Goal: Check status: Check status

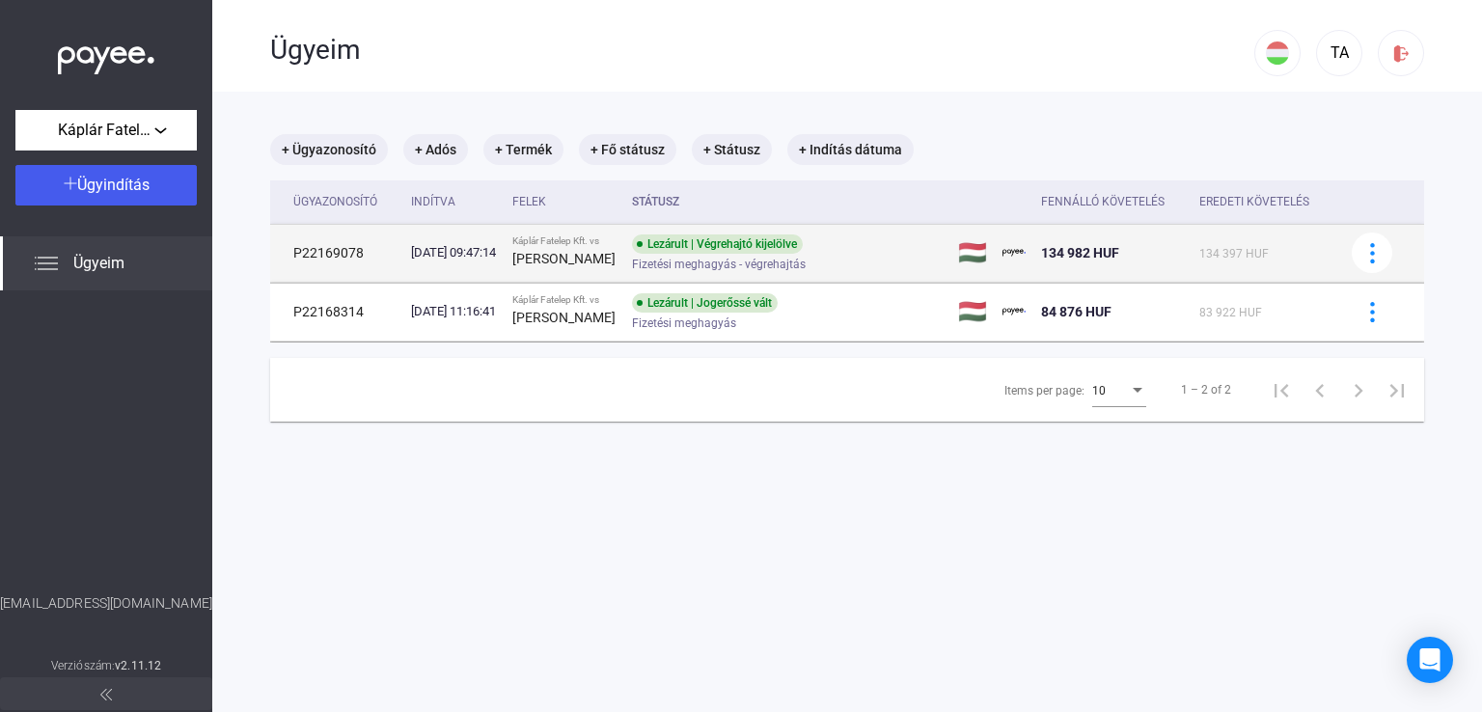
click at [372, 258] on td "P22169078" at bounding box center [336, 253] width 133 height 58
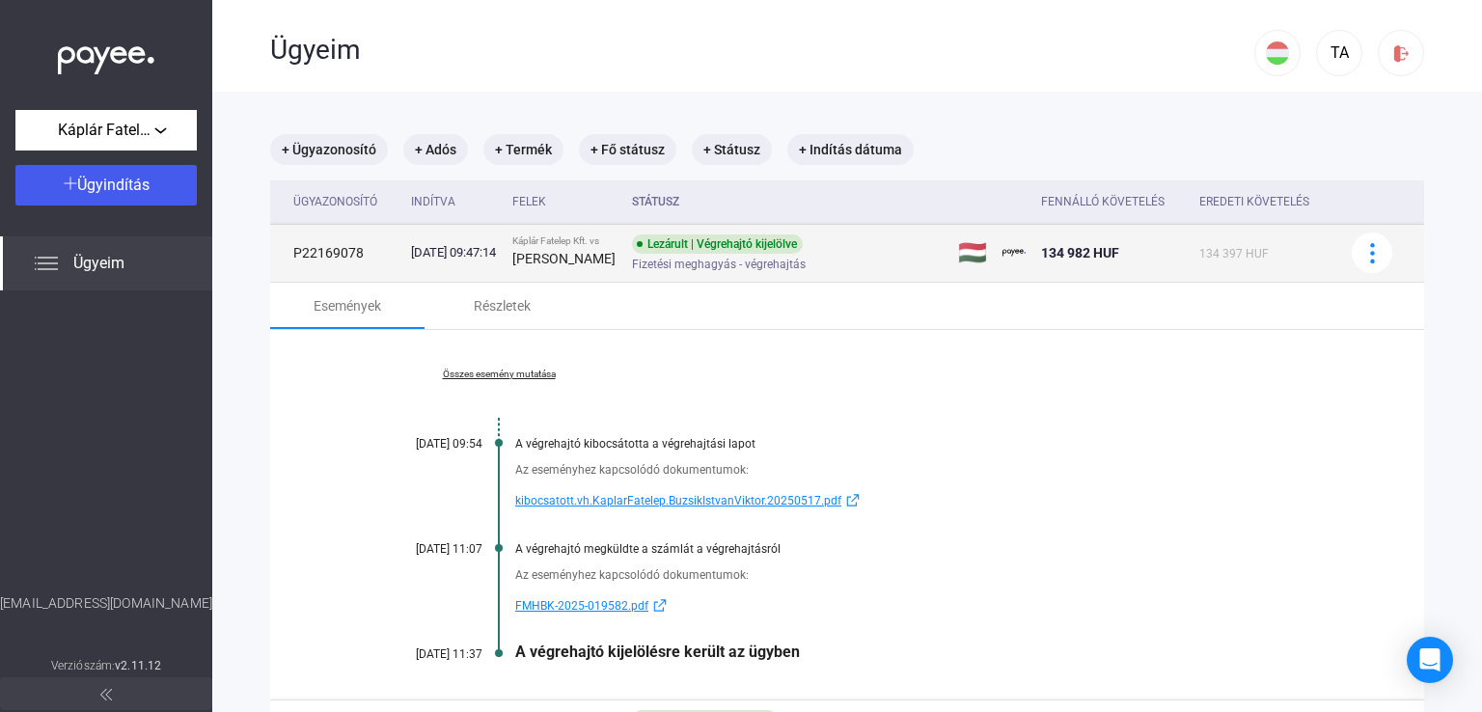
drag, startPoint x: 369, startPoint y: 260, endPoint x: 282, endPoint y: 259, distance: 86.8
click at [282, 259] on td "P22169078" at bounding box center [336, 253] width 133 height 58
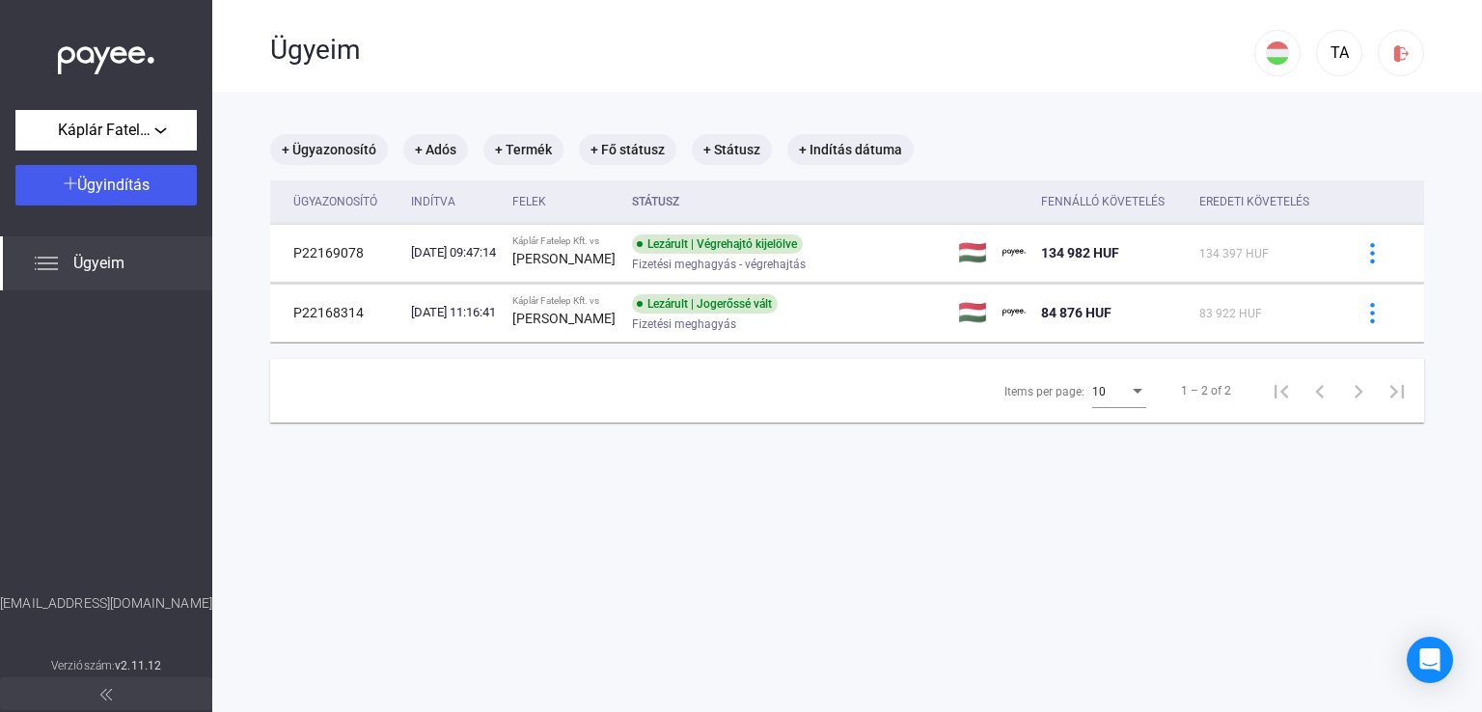
copy td "P22169078"
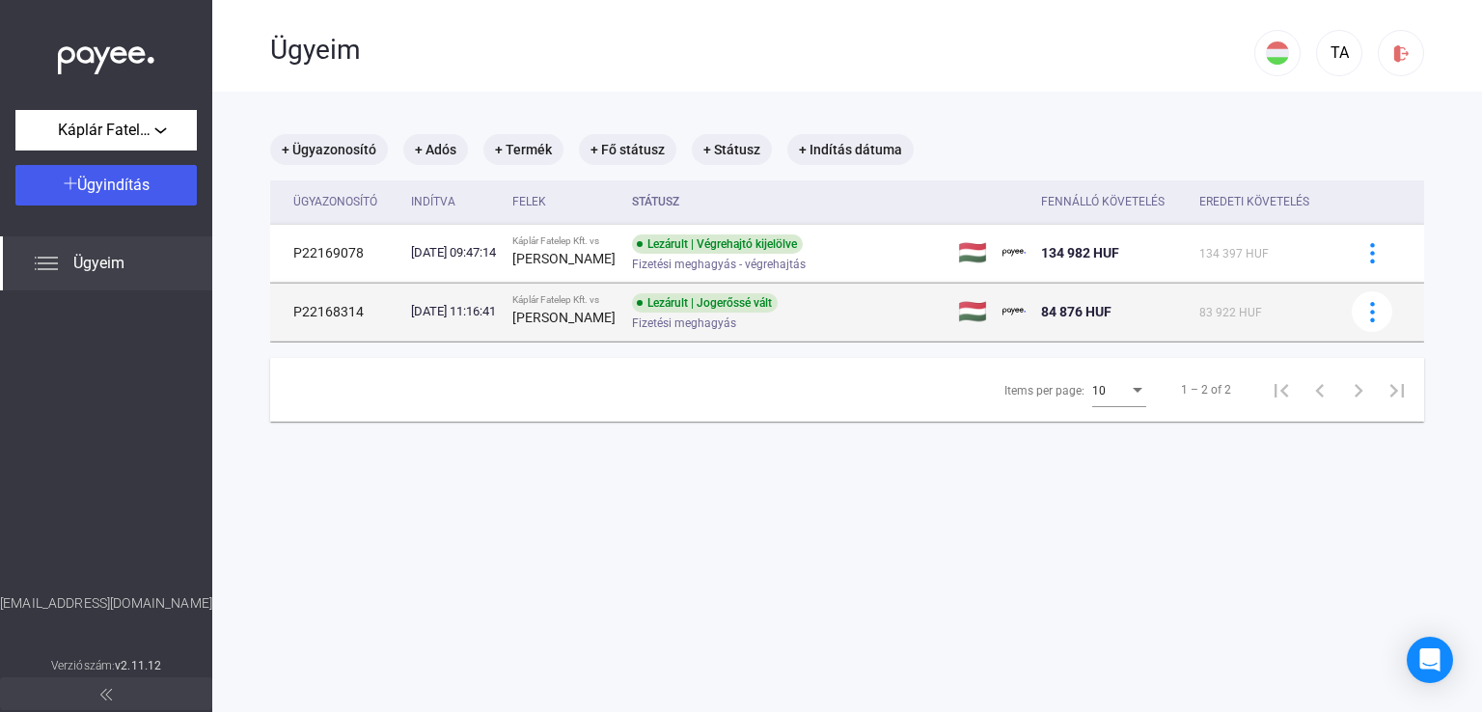
click at [505, 321] on td "[DATE] 11:16:41" at bounding box center [453, 312] width 101 height 58
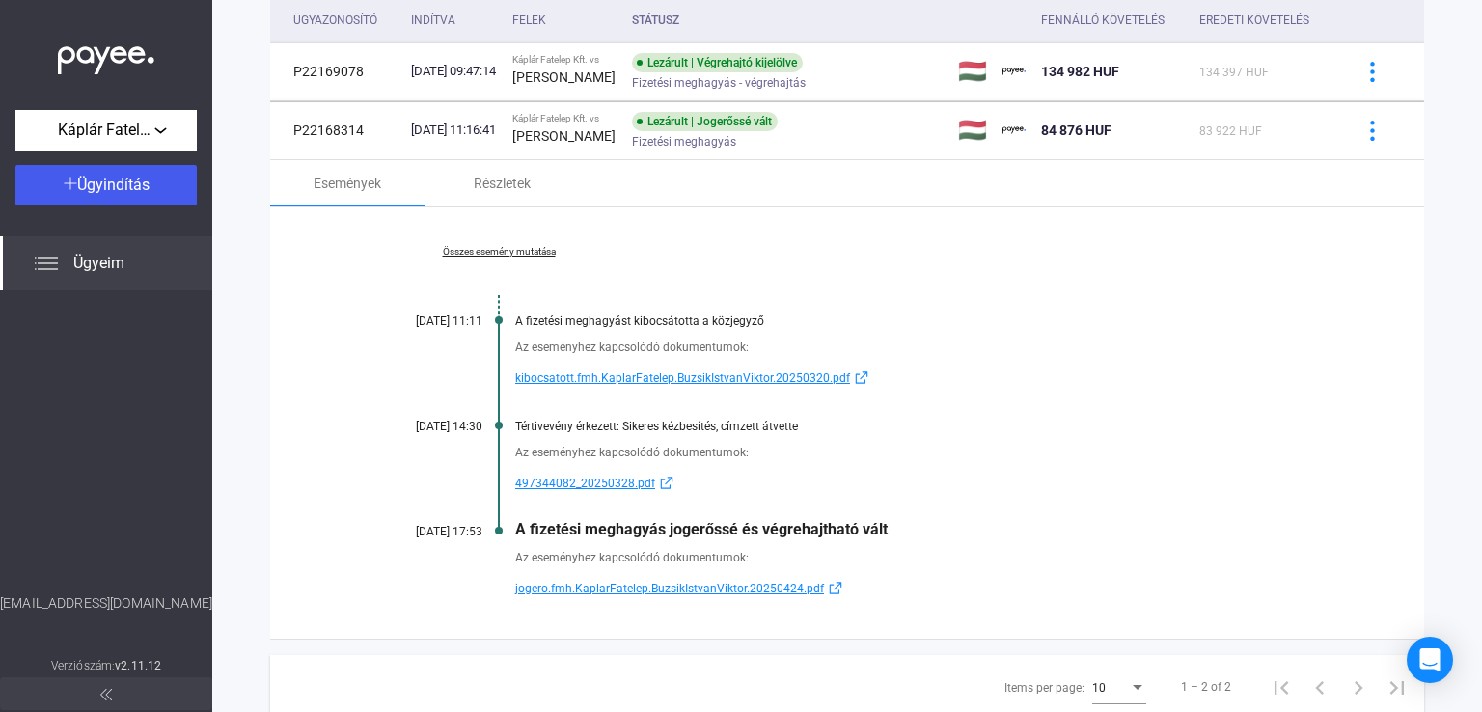
scroll to position [251, 0]
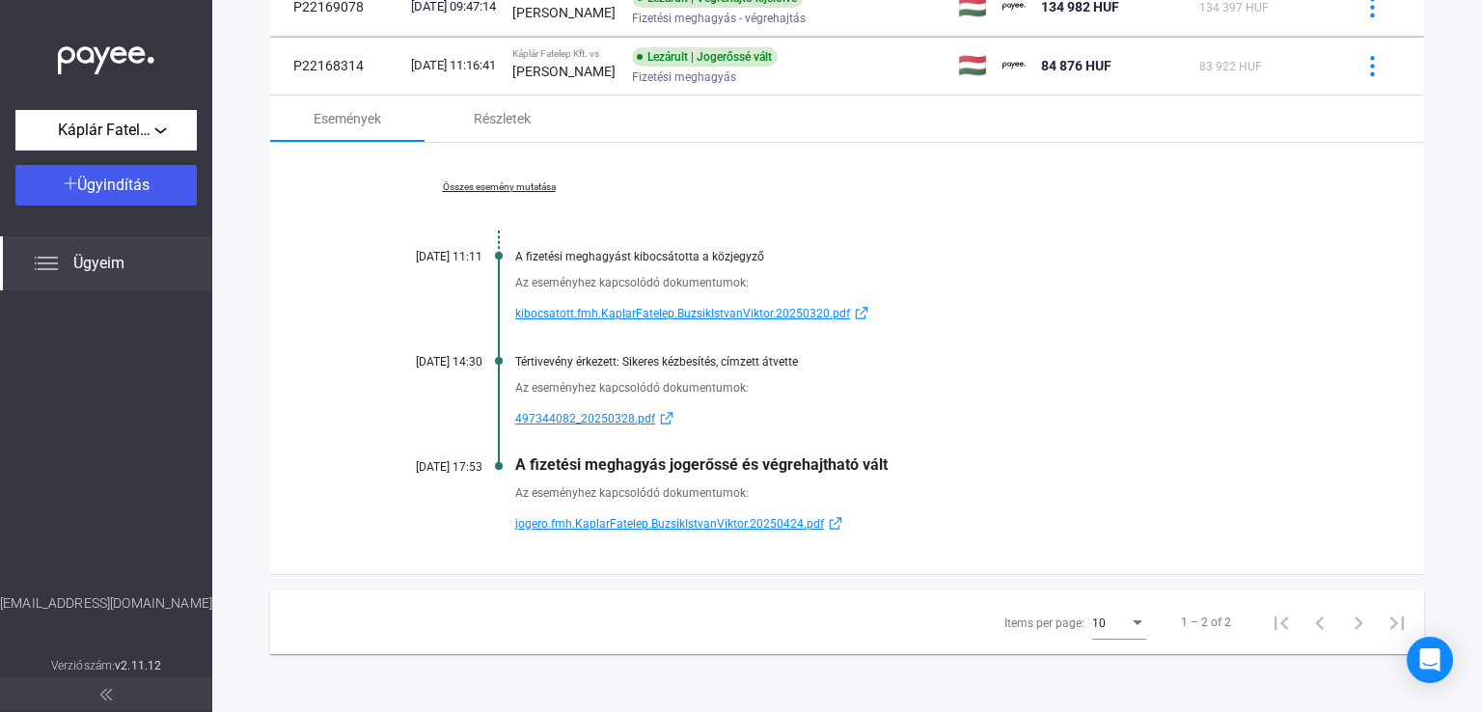
click at [527, 183] on link "Összes esemény mutatása" at bounding box center [499, 187] width 264 height 12
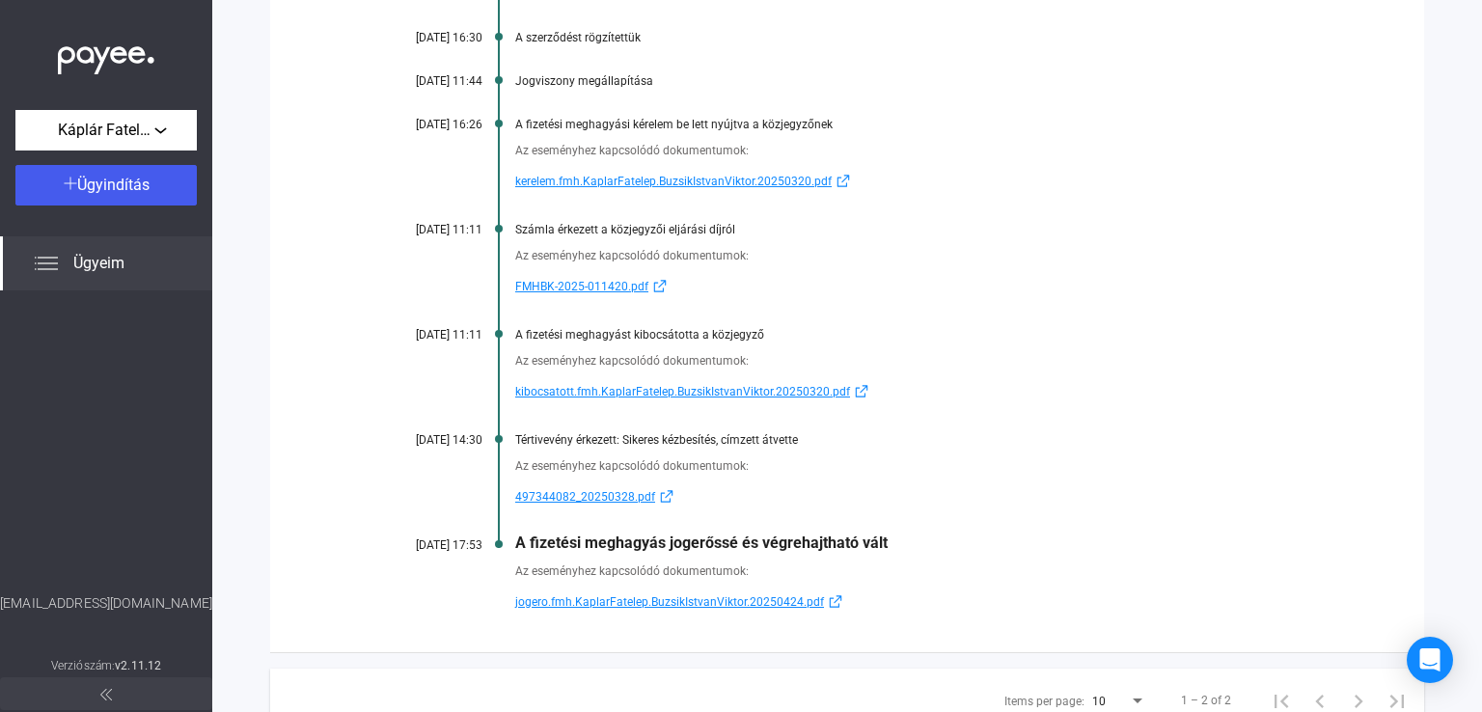
scroll to position [722, 0]
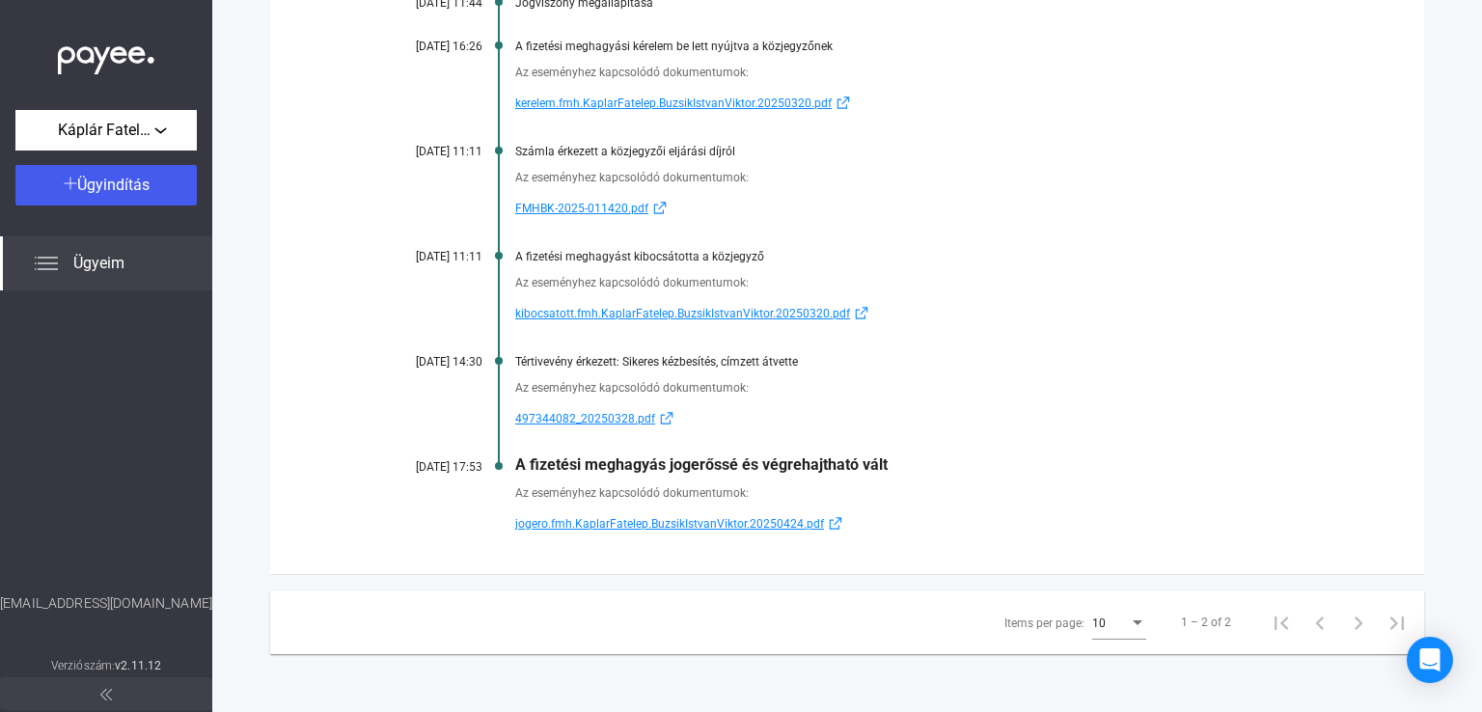
drag, startPoint x: 511, startPoint y: 206, endPoint x: 624, endPoint y: 206, distance: 112.9
click at [624, 206] on div "Az eseményhez kapcsolódó dokumentumok: FMHBK-2025-011420.pdf" at bounding box center [847, 189] width 961 height 62
copy span "FMHBK-2025-011420"
drag, startPoint x: 909, startPoint y: 467, endPoint x: 517, endPoint y: 467, distance: 391.7
click at [517, 467] on div "A fizetési meghagyás jogerőssé és végrehajtható vált" at bounding box center [921, 464] width 812 height 18
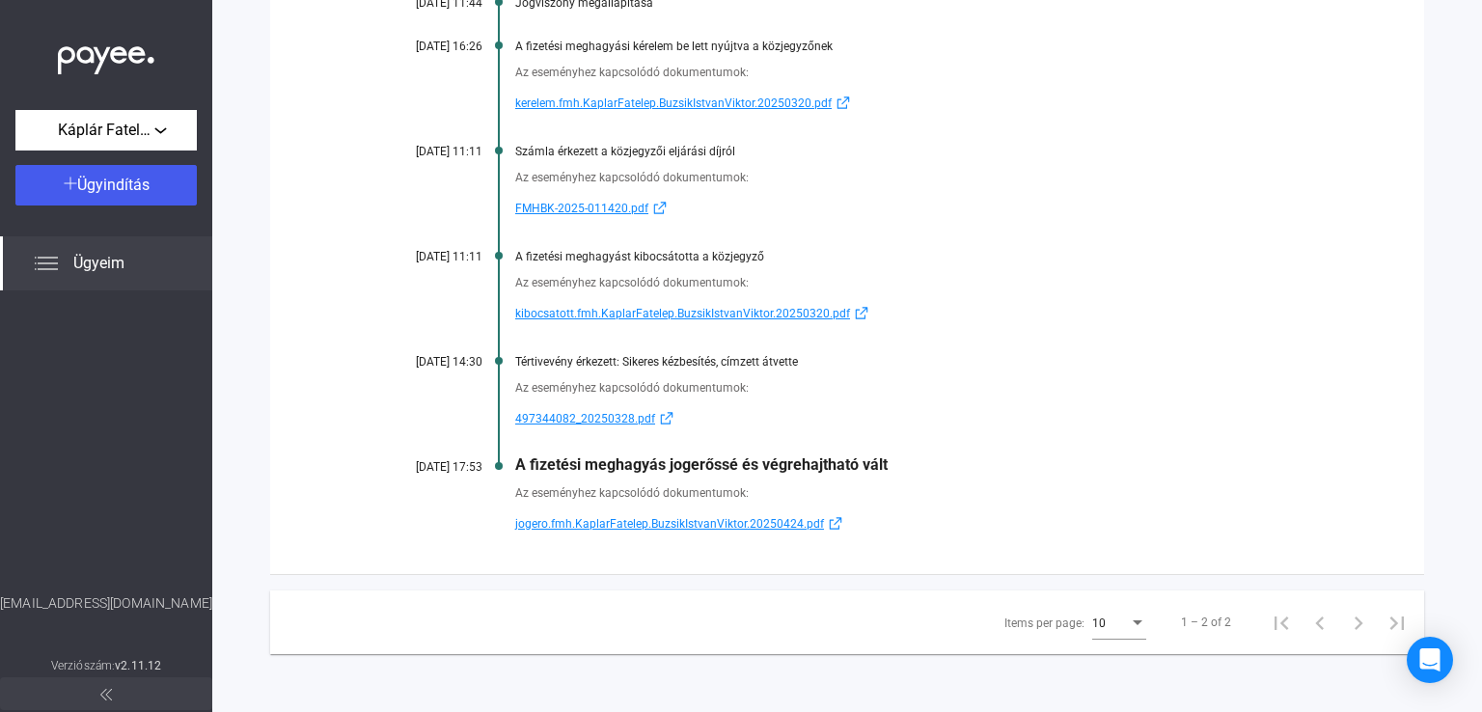
copy div "A fizetési meghagyás jogerőssé és végrehajtható vált"
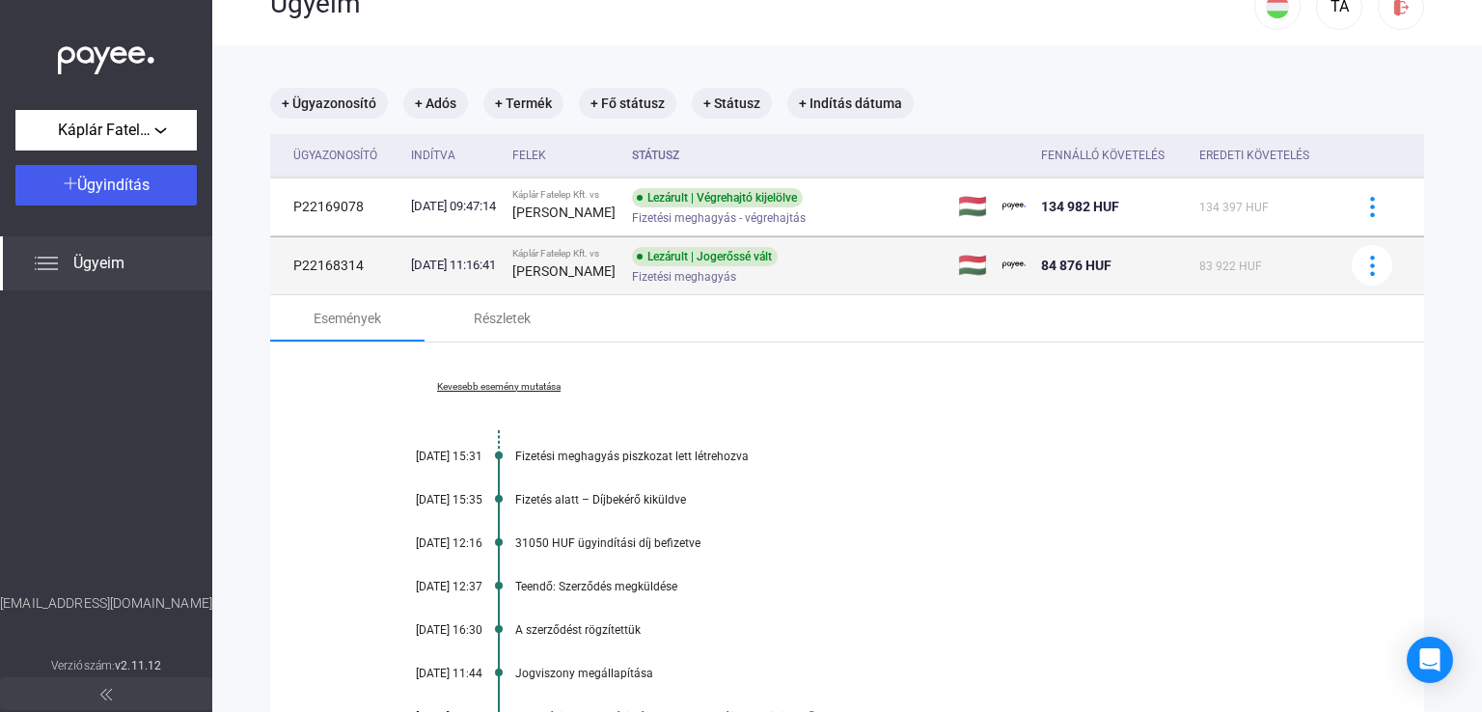
click at [915, 273] on div "Fizetési meghagyás" at bounding box center [786, 277] width 308 height 14
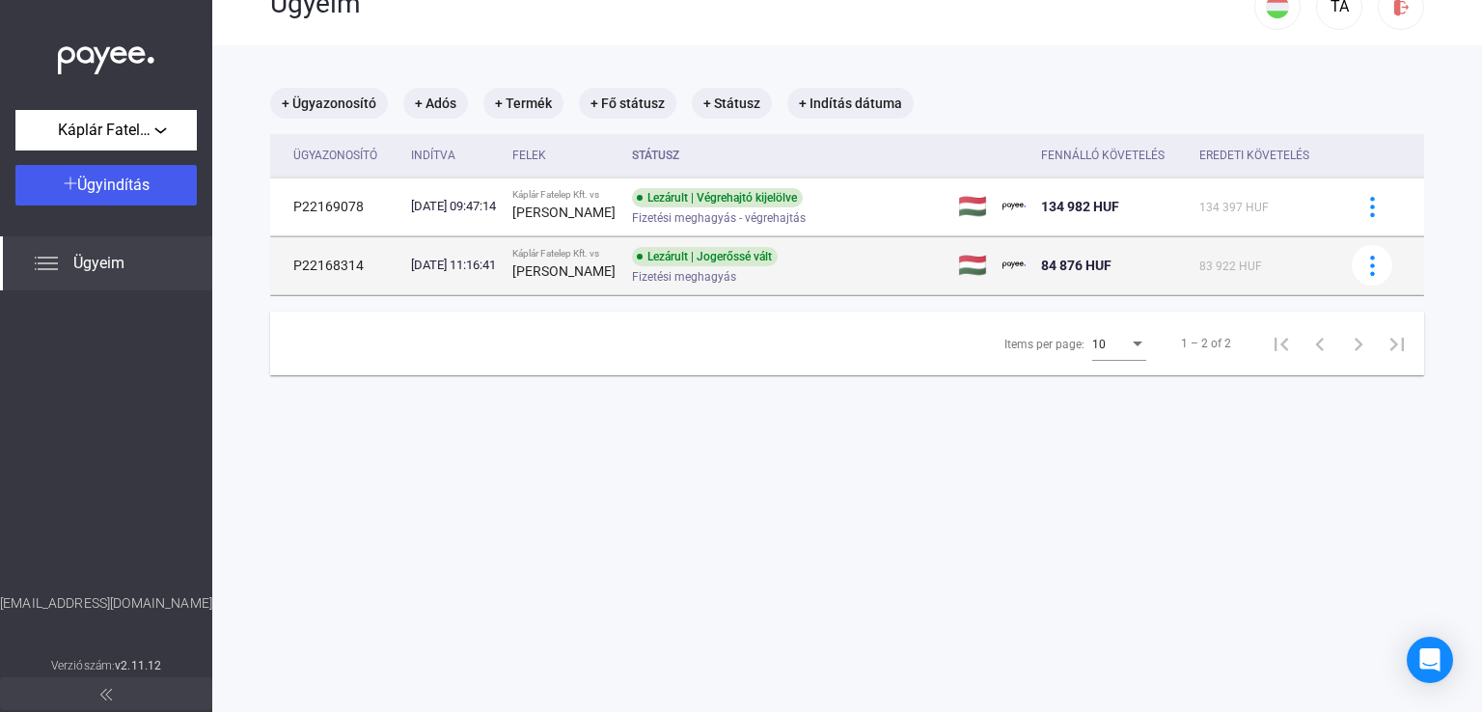
click at [924, 272] on div "Lezárult | Jogerőssé vált Fizetési meghagyás" at bounding box center [786, 266] width 308 height 38
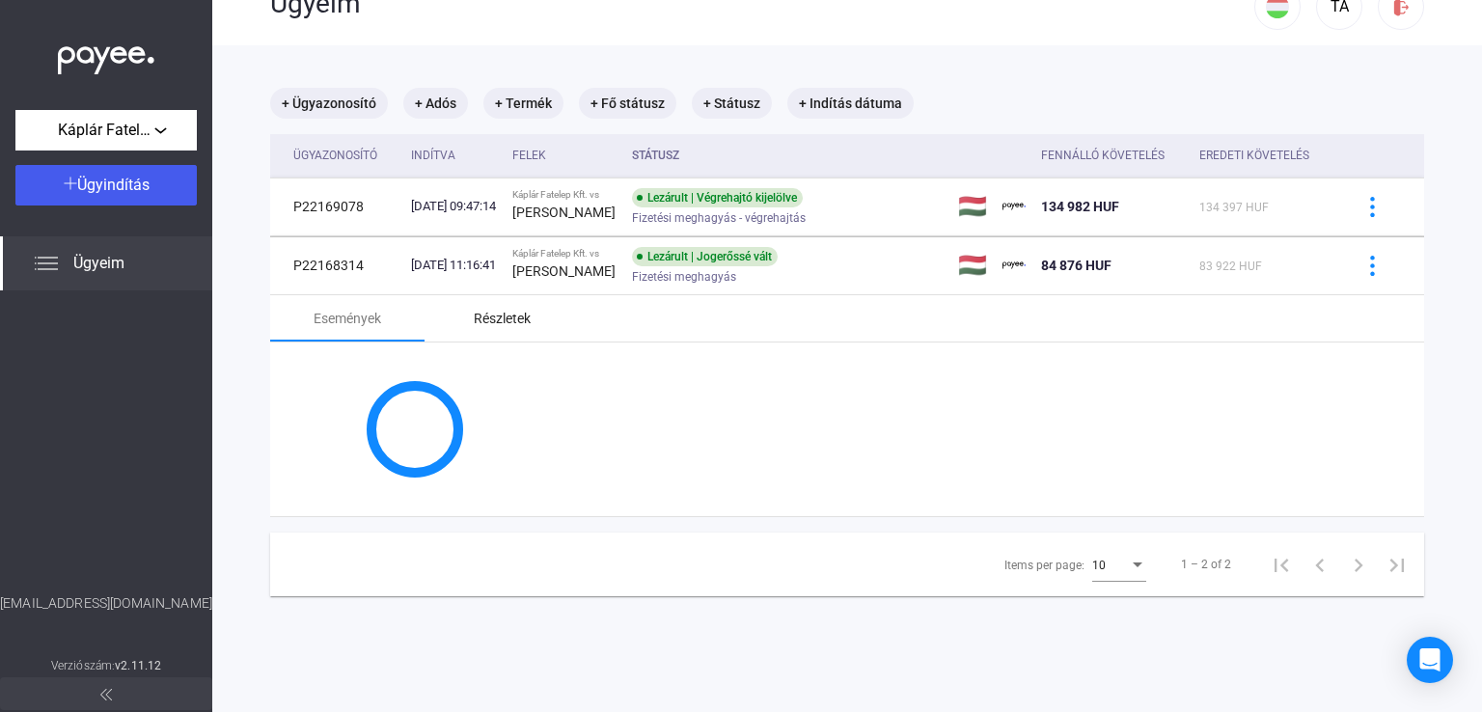
click at [508, 329] on div "Részletek" at bounding box center [502, 318] width 57 height 23
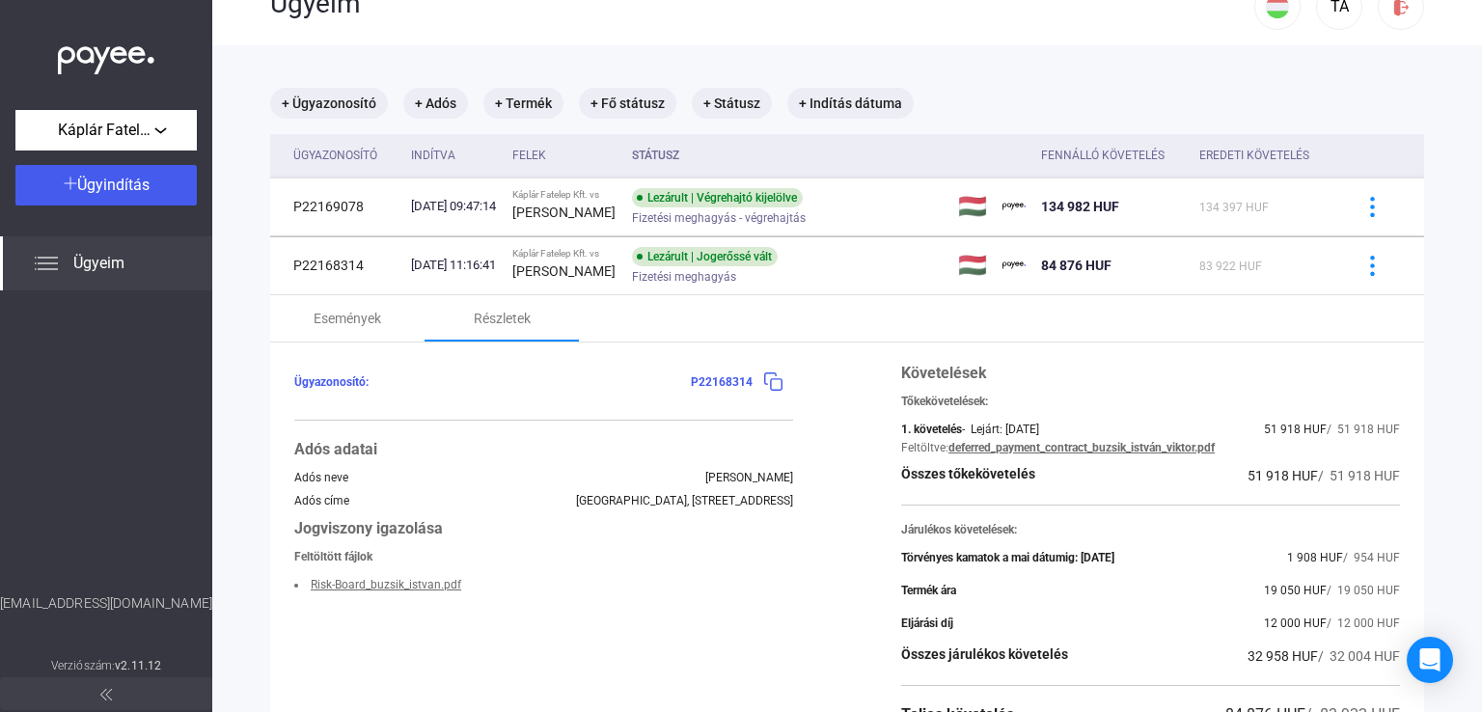
drag, startPoint x: 1244, startPoint y: 594, endPoint x: 1281, endPoint y: 599, distance: 37.9
click at [1281, 599] on div "Termék ára 19 050 HUF / 19 050 HUF" at bounding box center [1150, 590] width 499 height 23
copy span "19 050"
drag, startPoint x: 1248, startPoint y: 622, endPoint x: 1282, endPoint y: 623, distance: 34.7
click at [1282, 623] on span "12 000 HUF" at bounding box center [1295, 624] width 63 height 14
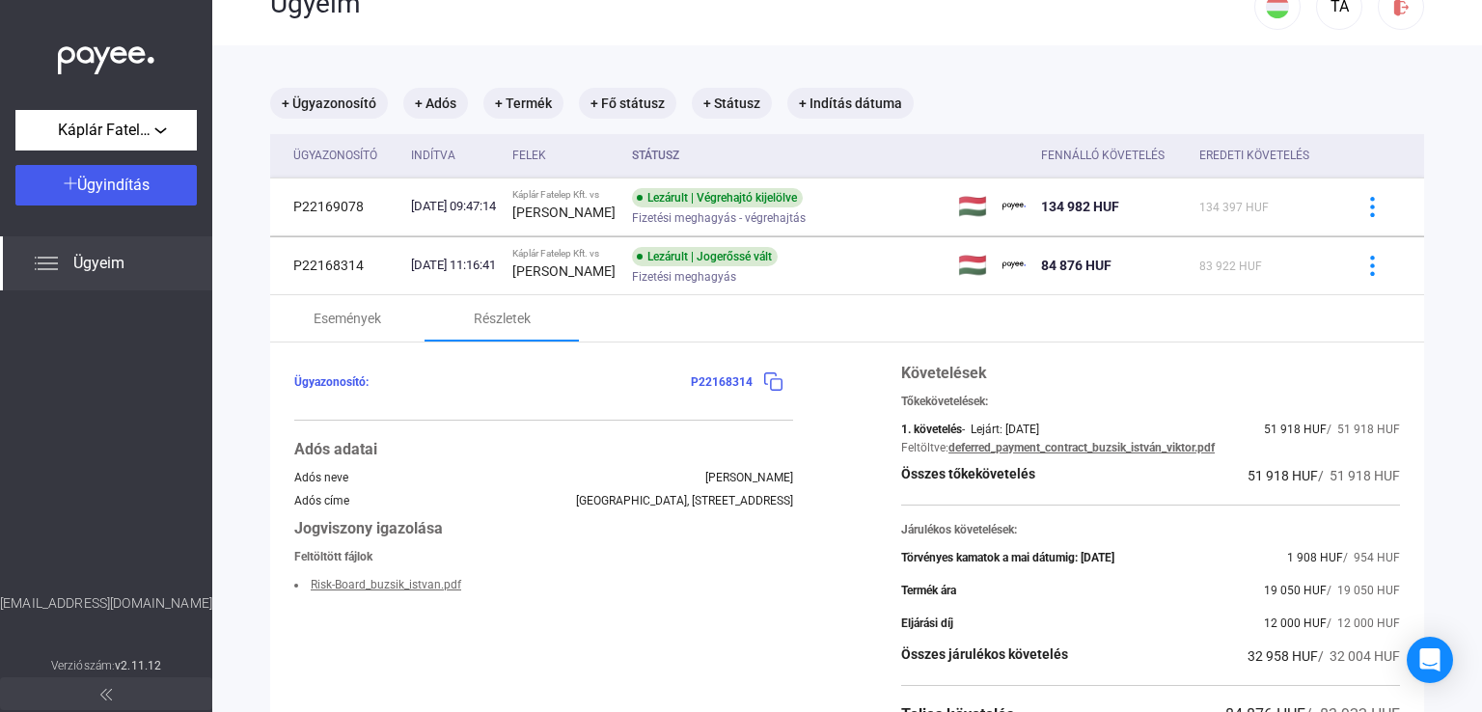
copy span "12 000"
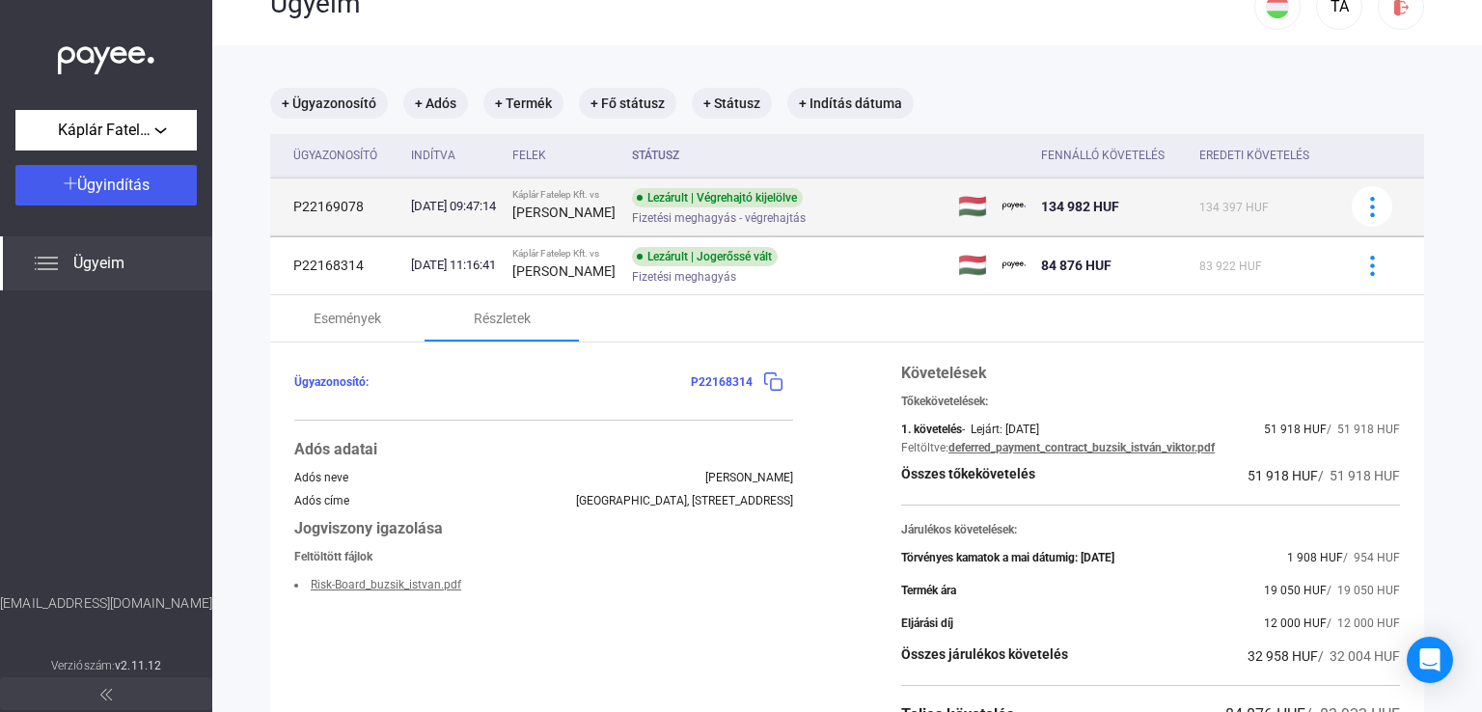
click at [583, 218] on div "[PERSON_NAME]" at bounding box center [564, 212] width 104 height 23
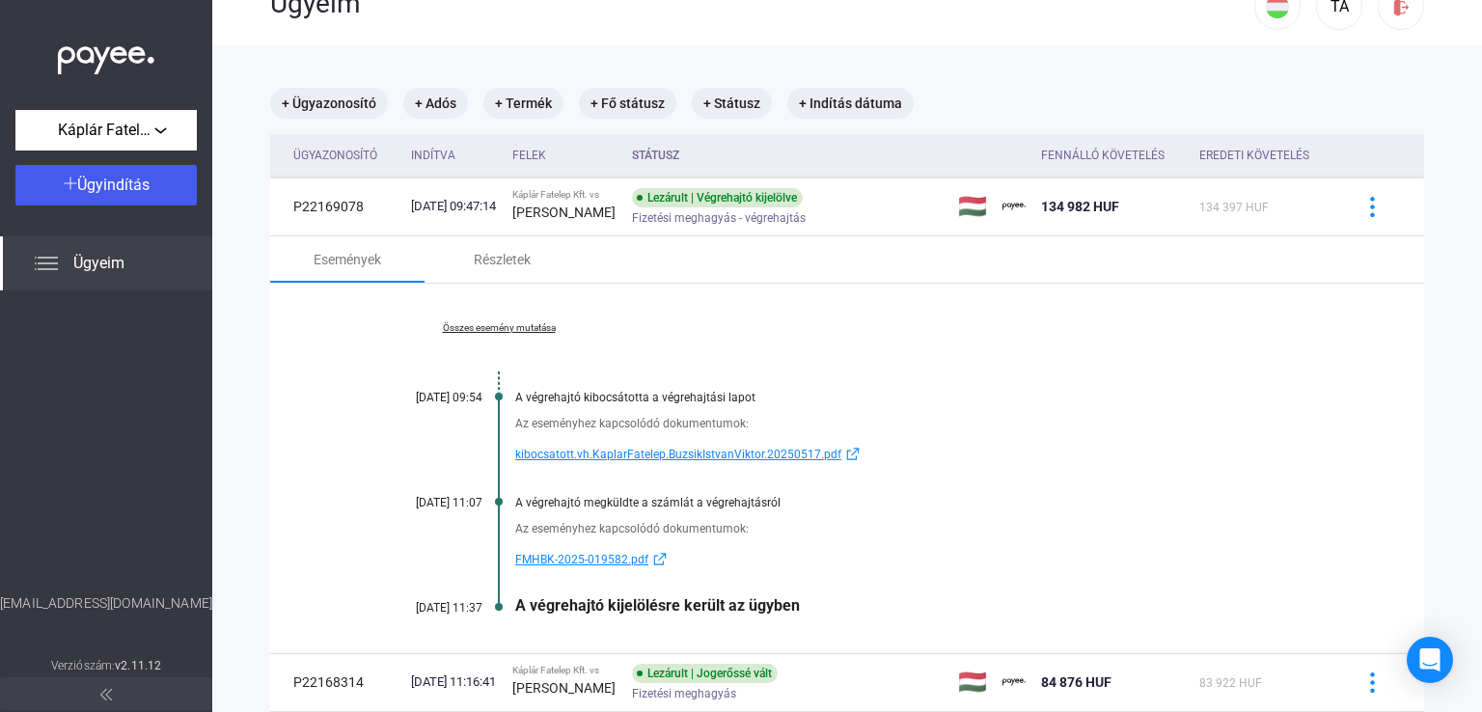
drag, startPoint x: 509, startPoint y: 563, endPoint x: 626, endPoint y: 564, distance: 116.8
click at [626, 564] on div "Az eseményhez kapcsolódó dokumentumok: FMHBK-2025-019582.pdf" at bounding box center [847, 540] width 961 height 62
copy span "FMHBK-2025-019582"
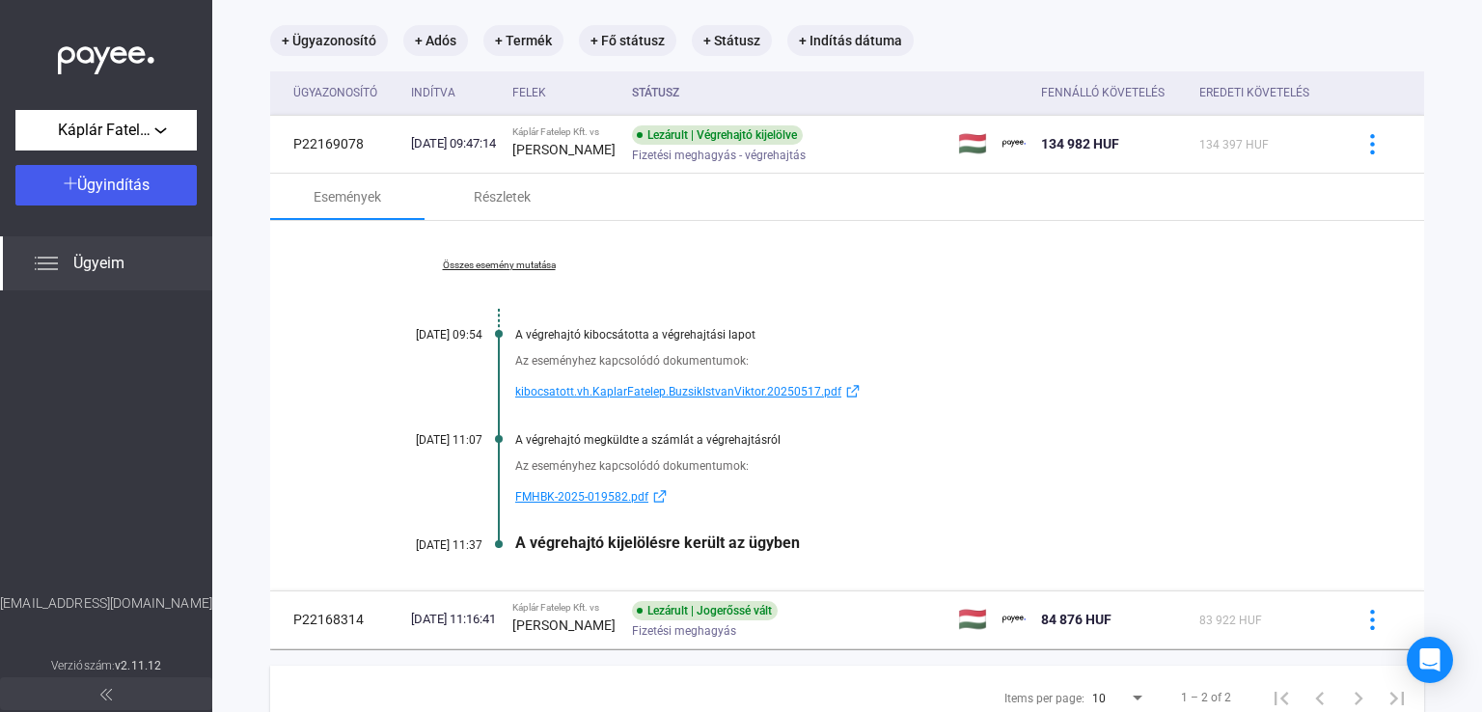
scroll to position [143, 0]
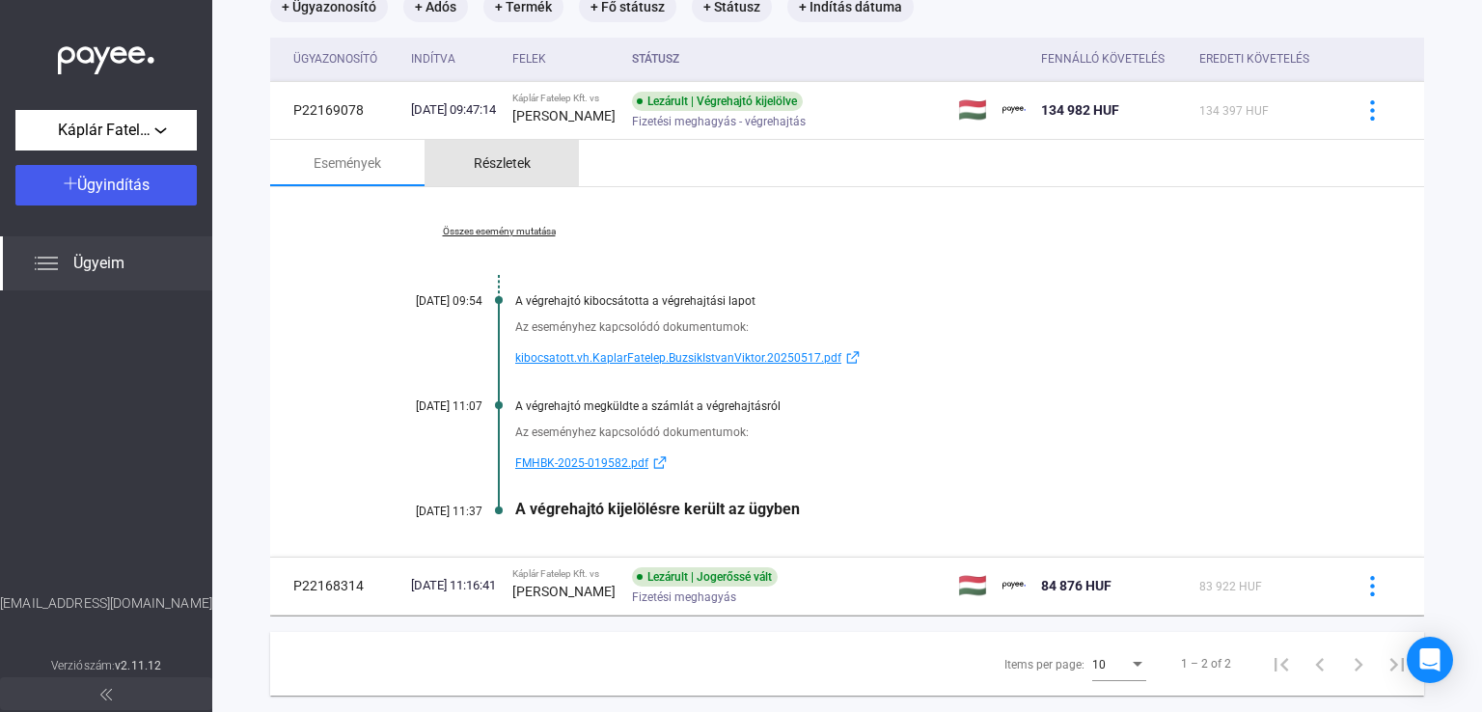
click at [501, 147] on div "Részletek" at bounding box center [502, 163] width 154 height 46
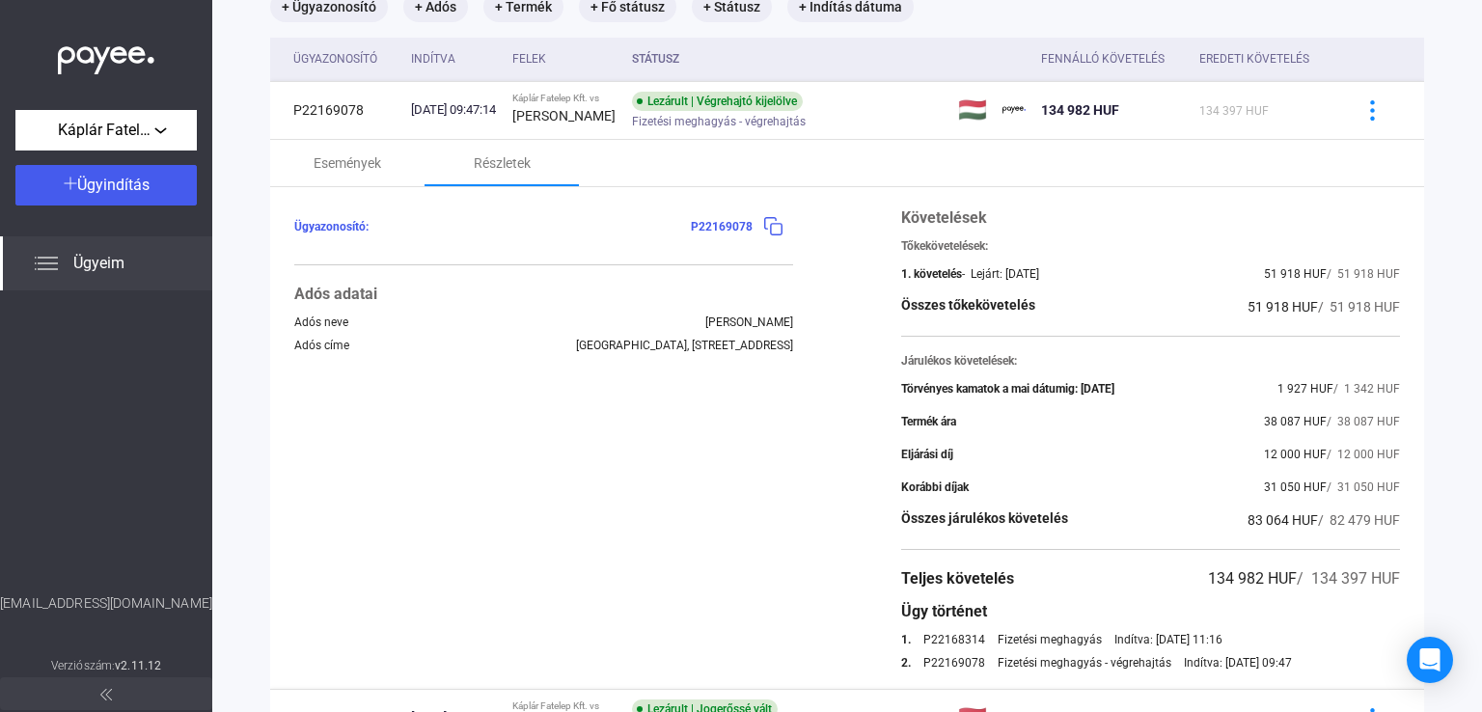
drag, startPoint x: 1250, startPoint y: 425, endPoint x: 1282, endPoint y: 425, distance: 31.8
click at [1282, 425] on span "38 087 HUF" at bounding box center [1295, 422] width 63 height 14
copy span "38 087"
click at [378, 172] on div "Események" at bounding box center [348, 162] width 68 height 23
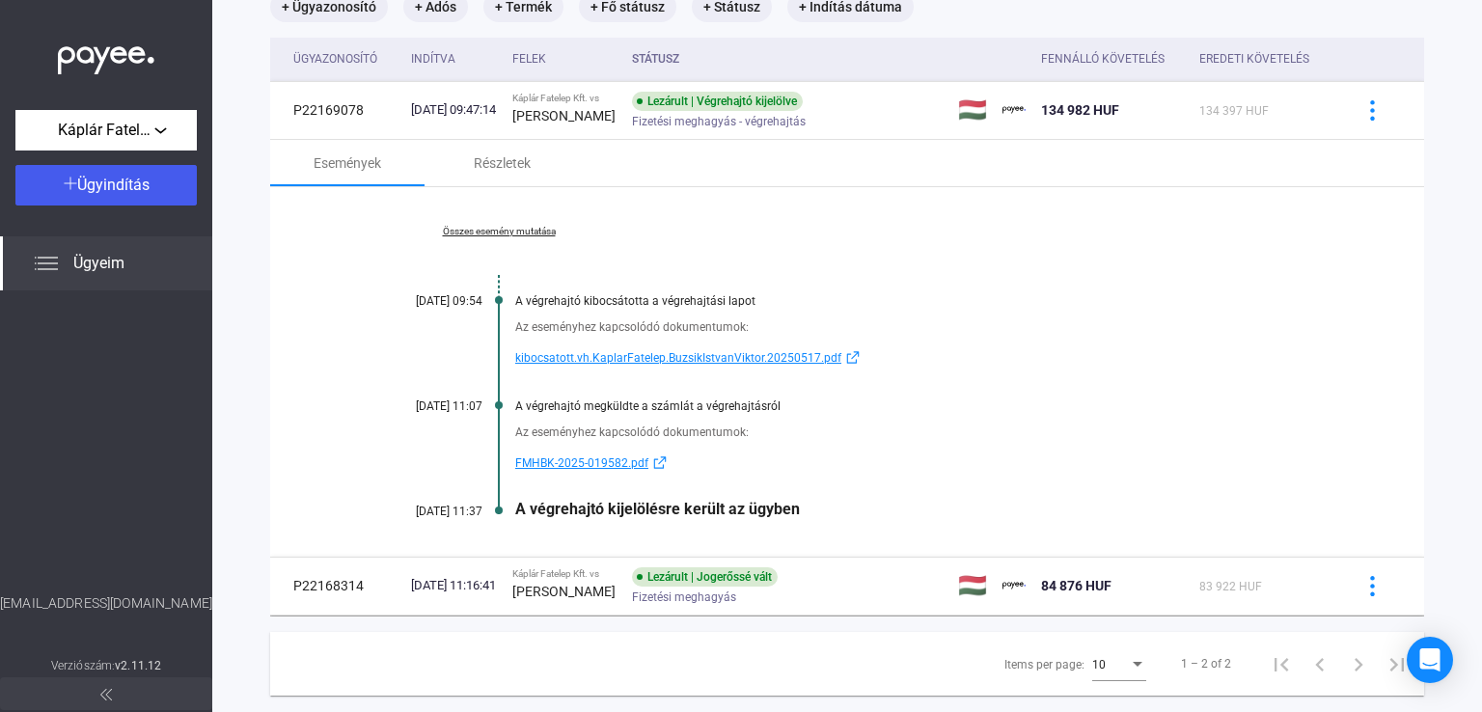
drag, startPoint x: 791, startPoint y: 515, endPoint x: 509, endPoint y: 512, distance: 281.8
click at [509, 512] on div "Összes esemény mutatása [DATE] 09:54 A végrehajtó kibocsátotta a végrehajtási l…" at bounding box center [847, 372] width 1154 height 370
copy div "A végrehajtó kijelölésre került az ügyben"
click at [502, 168] on div "Részletek" at bounding box center [502, 162] width 57 height 23
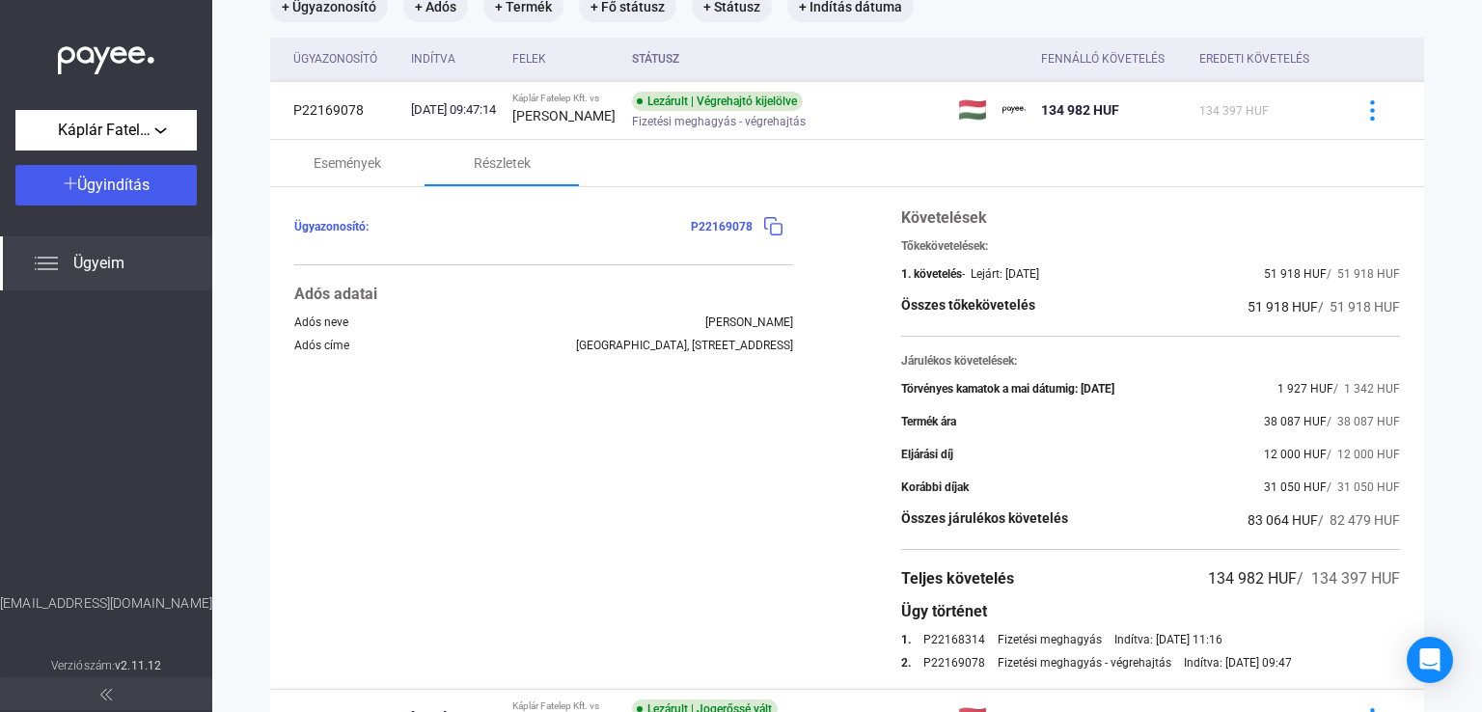
drag, startPoint x: 1223, startPoint y: 306, endPoint x: 1268, endPoint y: 309, distance: 44.5
click at [1268, 309] on div "Összes tőkekövetelés 51 918 HUF / 51 918 HUF" at bounding box center [1150, 306] width 499 height 23
copy span "51 918"
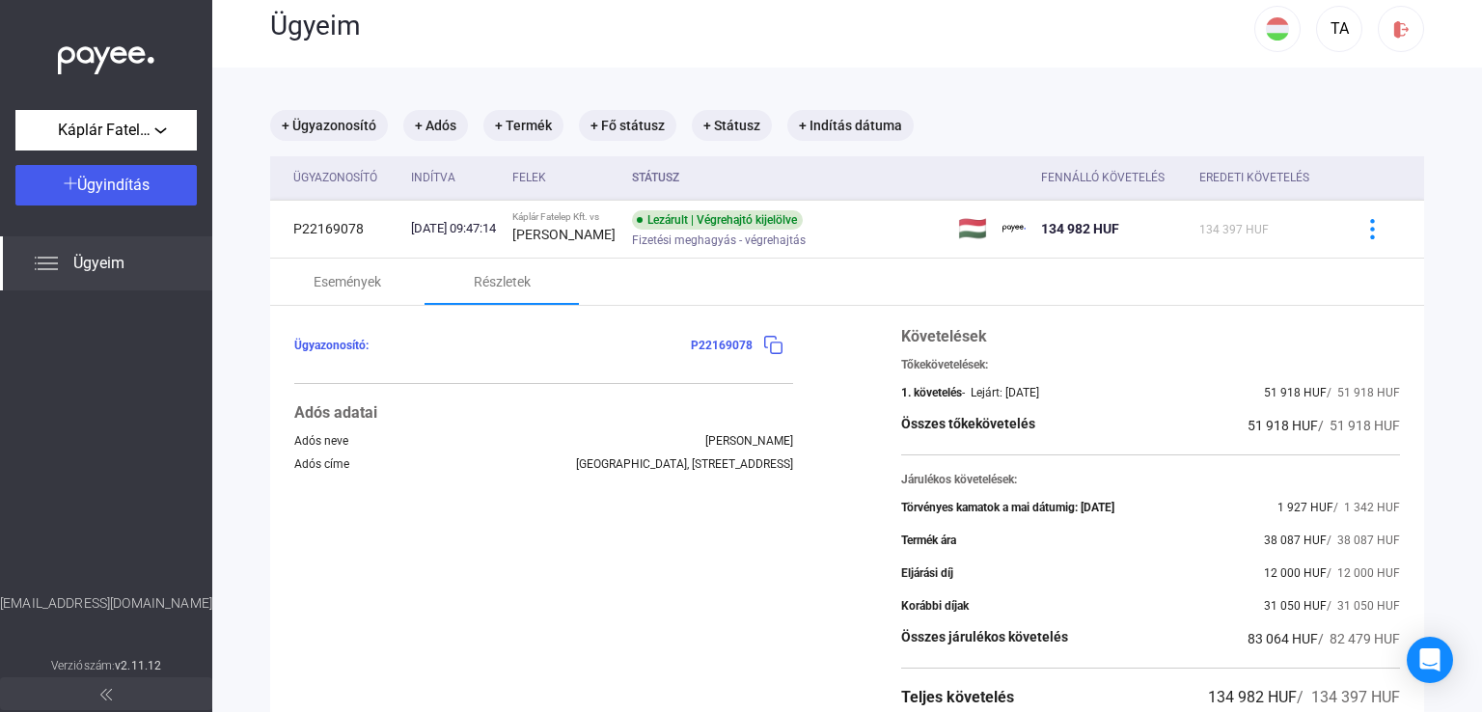
scroll to position [0, 0]
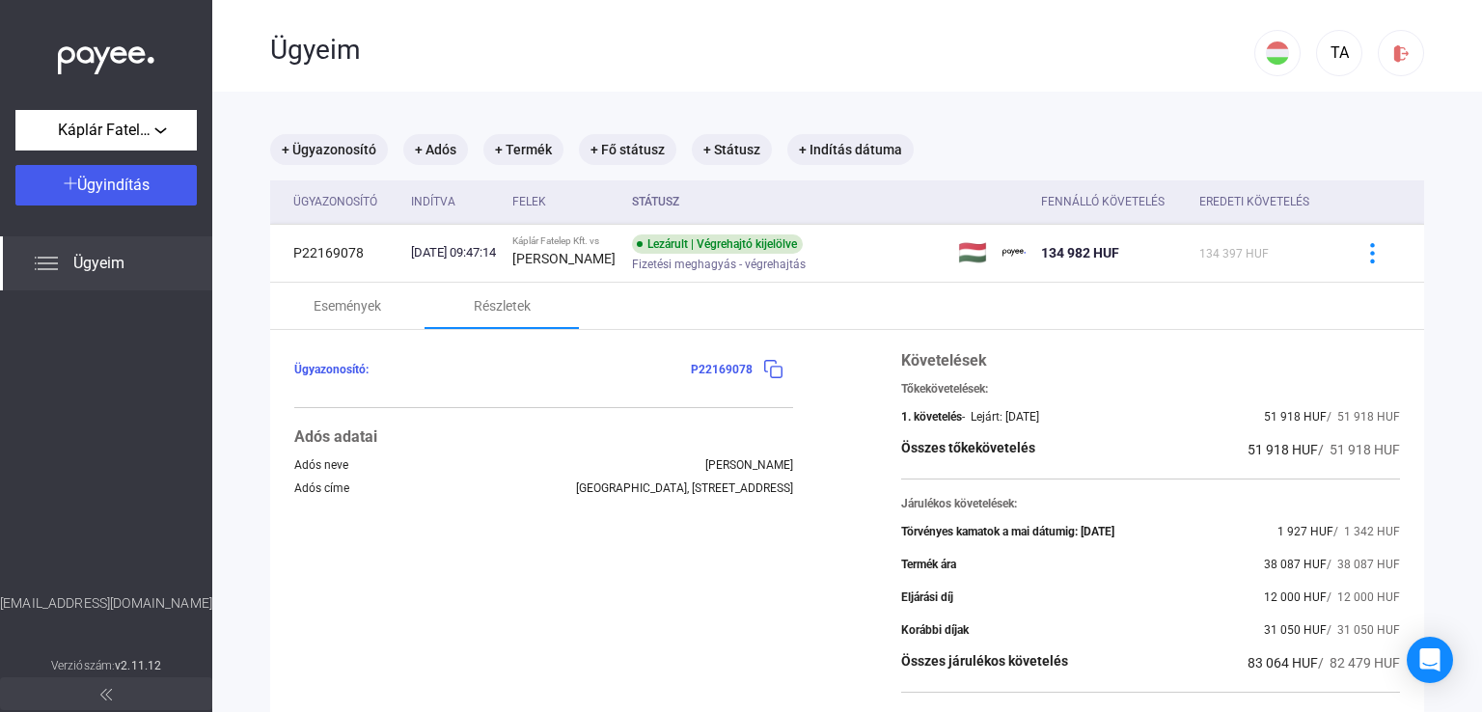
click at [1432, 278] on main "+ Ügyazonosító + Adós + Termék + Fő státusz + Státusz + Indítás dátuma Ügyazono…" at bounding box center [847, 560] width 1270 height 937
